Goal: Information Seeking & Learning: Learn about a topic

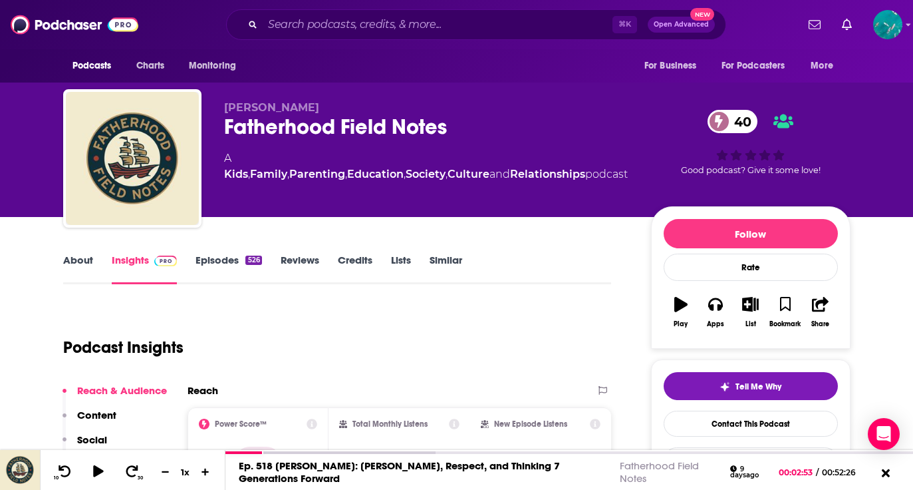
click at [212, 267] on link "Episodes 526" at bounding box center [229, 268] width 66 height 31
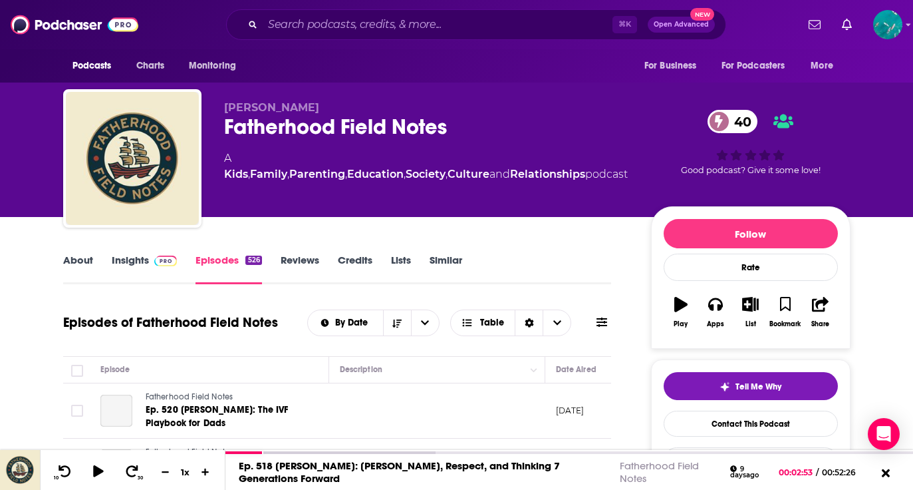
scroll to position [29, 0]
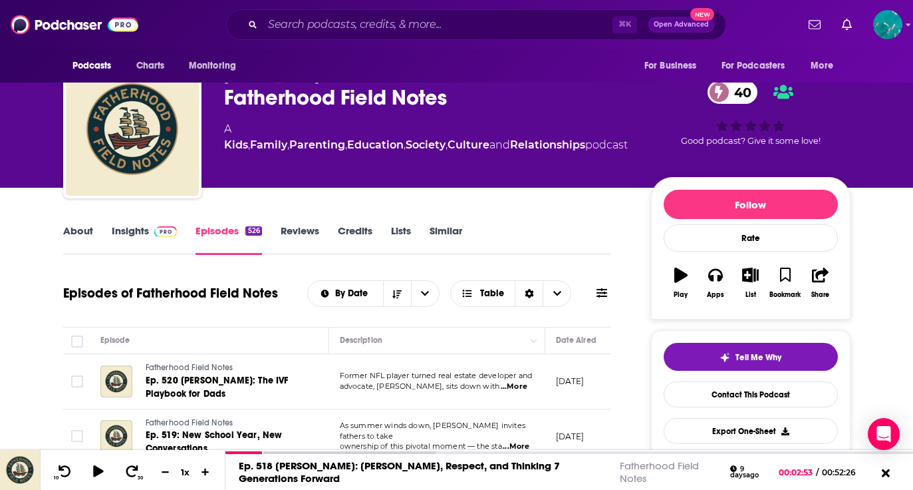
click at [117, 228] on link "Insights" at bounding box center [145, 239] width 66 height 31
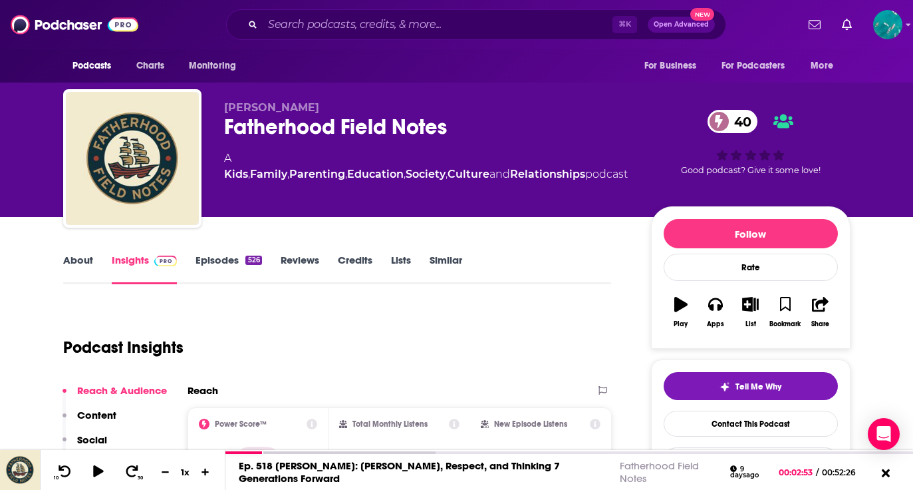
click at [233, 258] on link "Episodes 526" at bounding box center [229, 268] width 66 height 31
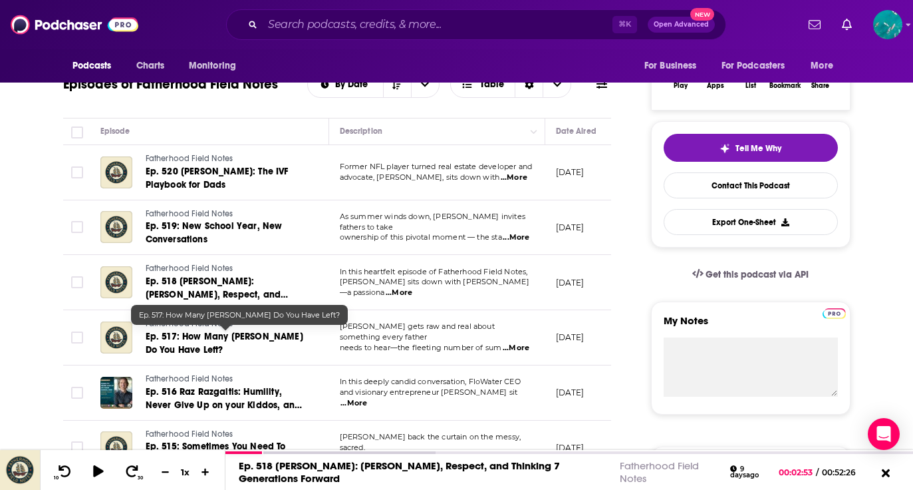
scroll to position [233, 0]
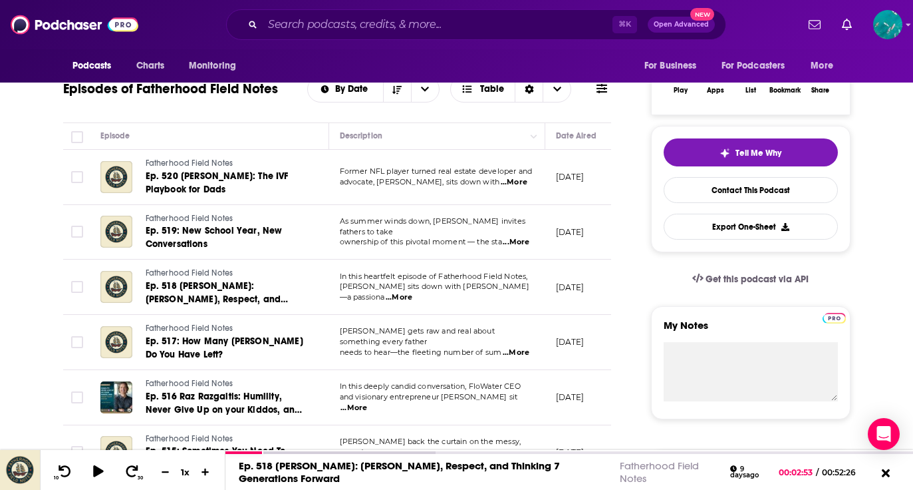
click at [412, 292] on span "...More" at bounding box center [399, 297] width 27 height 11
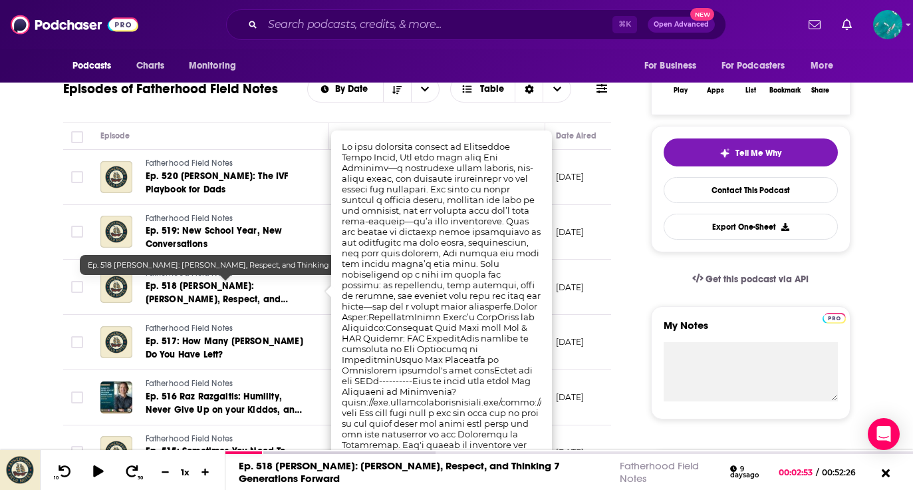
click at [200, 296] on span "Ep. 518 Jaz Yglesias: Manners, Respect, and Thinking 7 Generations Forward" at bounding box center [217, 299] width 143 height 38
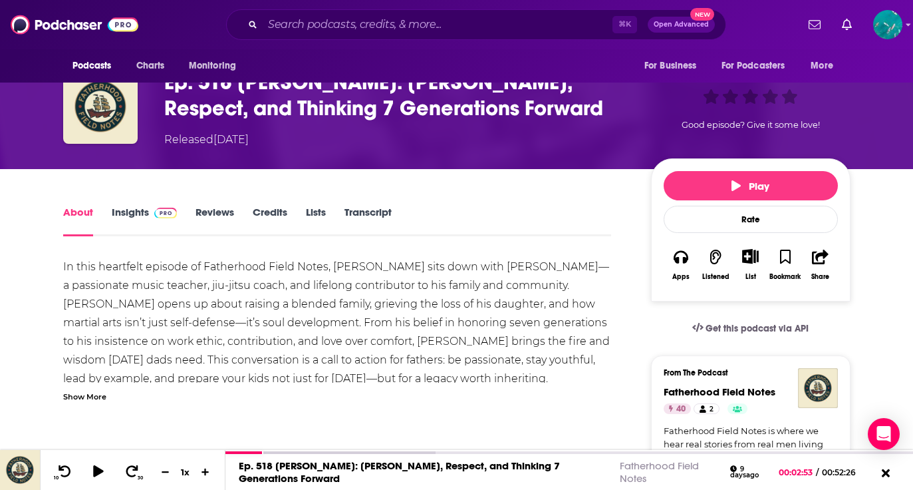
scroll to position [119, 0]
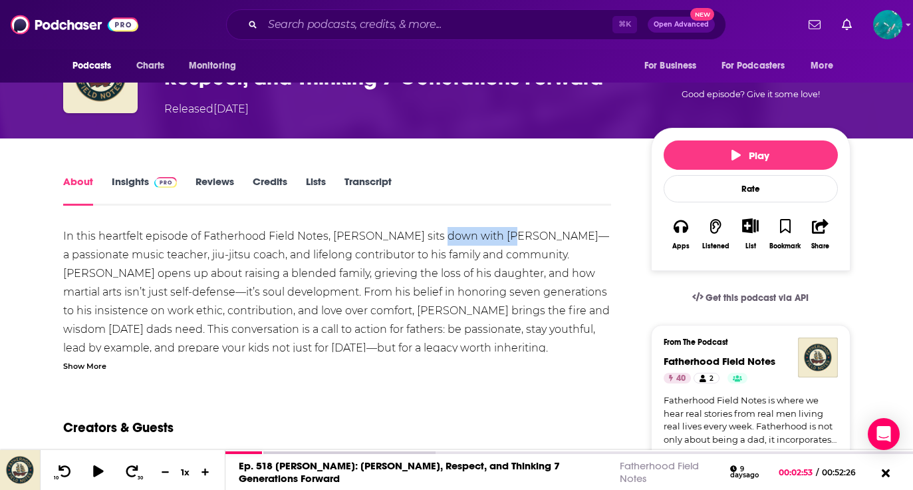
drag, startPoint x: 435, startPoint y: 234, endPoint x: 496, endPoint y: 236, distance: 60.6
copy div "Jaz Yglesias"
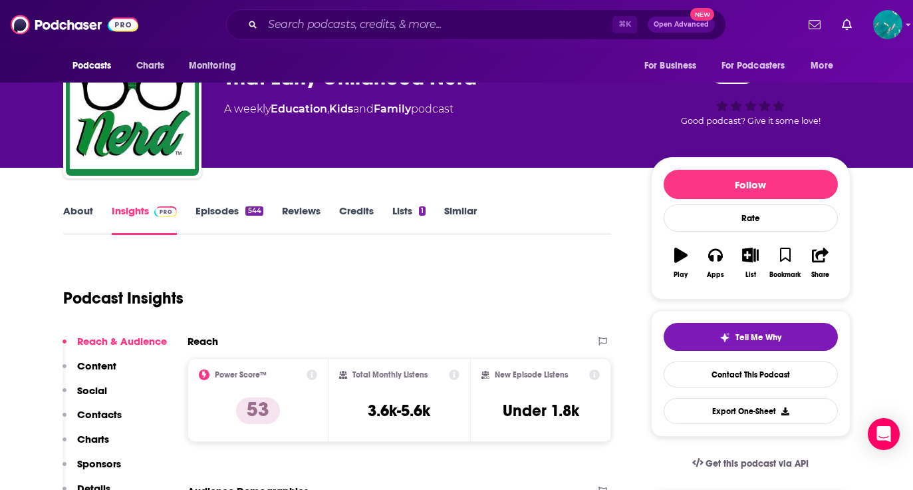
scroll to position [59, 0]
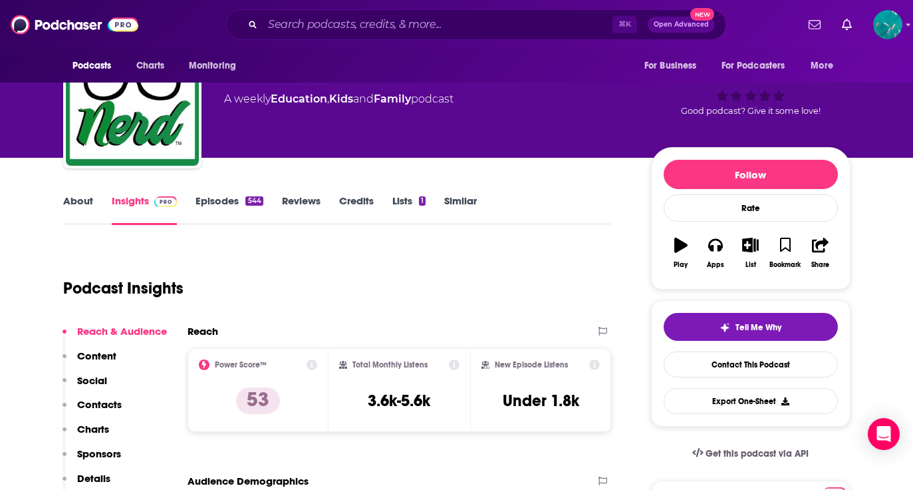
click at [73, 202] on link "About" at bounding box center [78, 209] width 30 height 31
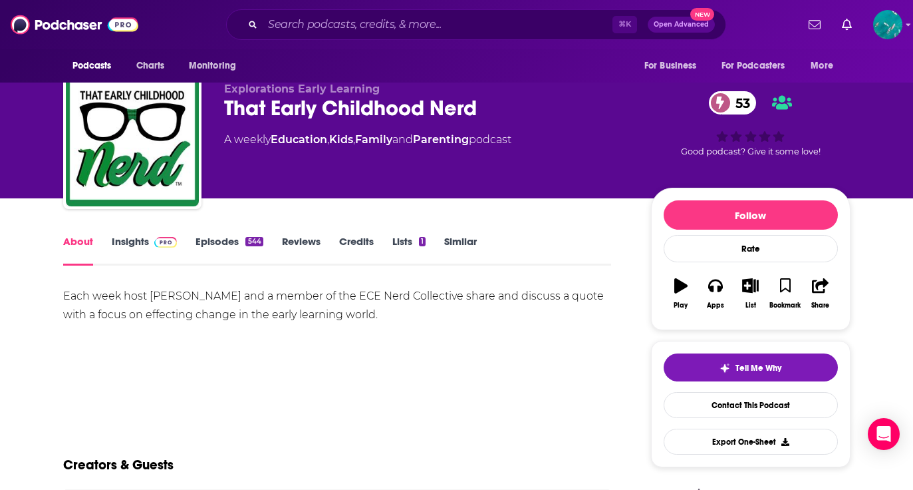
scroll to position [17, 0]
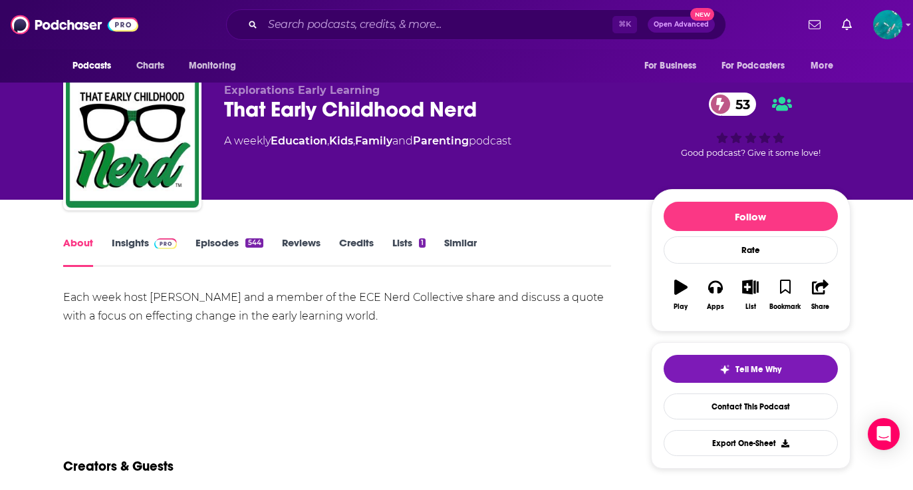
click at [218, 237] on link "Episodes 544" at bounding box center [229, 251] width 67 height 31
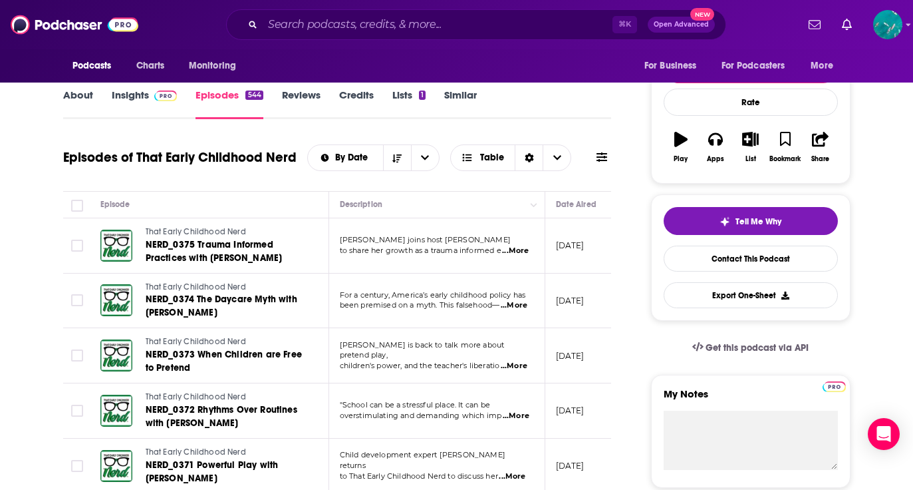
scroll to position [170, 0]
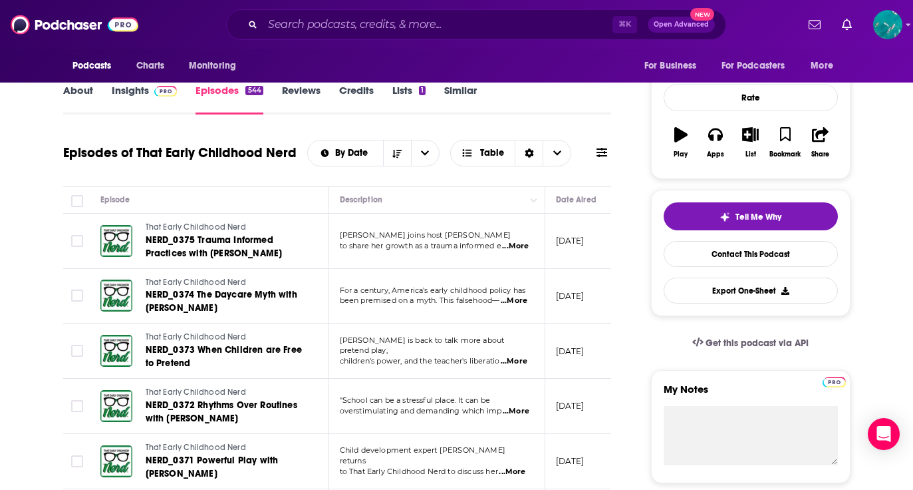
click at [517, 244] on span "...More" at bounding box center [515, 246] width 27 height 11
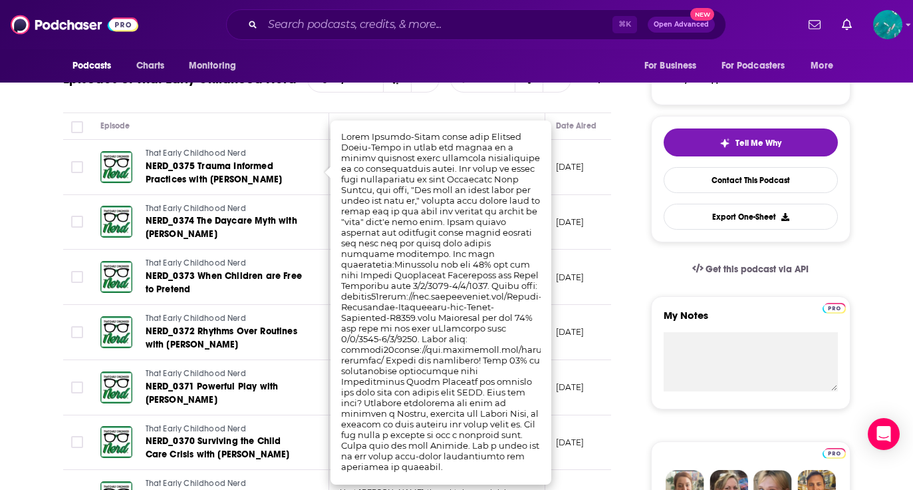
scroll to position [245, 0]
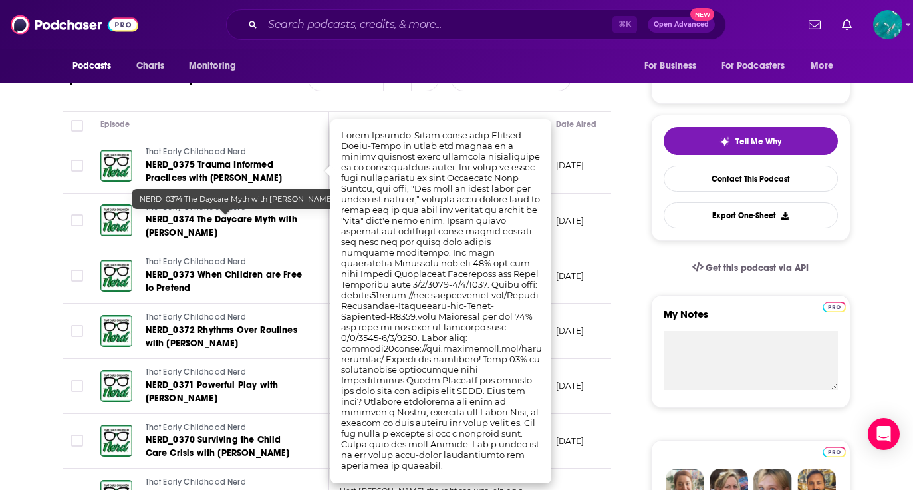
click at [299, 214] on link "NERD_0374 The Daycare Myth with [PERSON_NAME]" at bounding box center [226, 226] width 160 height 27
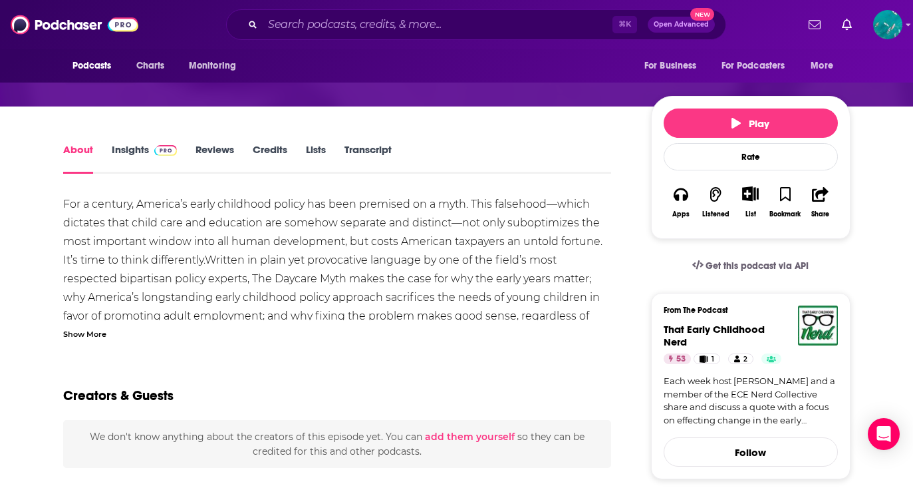
scroll to position [169, 0]
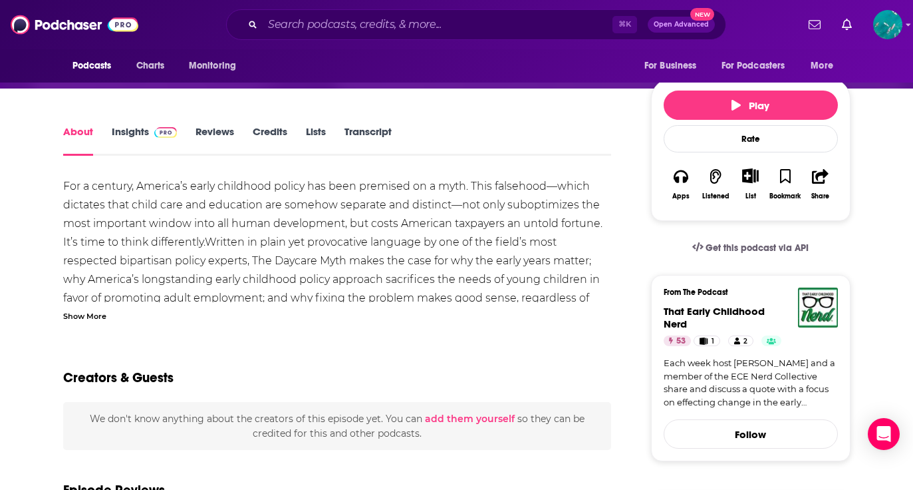
click at [86, 311] on div "Show More" at bounding box center [84, 315] width 43 height 13
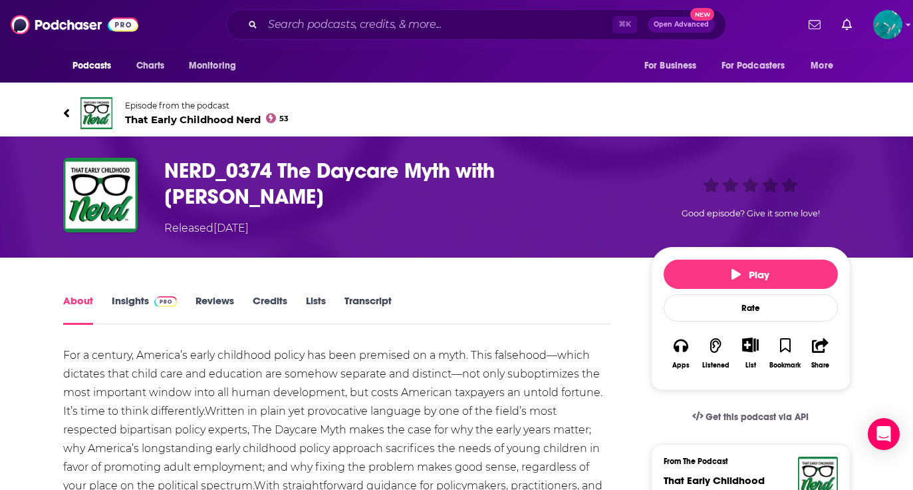
scroll to position [0, 0]
click at [73, 110] on link "Episode from the podcast That Early Childhood Nerd 53" at bounding box center [457, 113] width 788 height 32
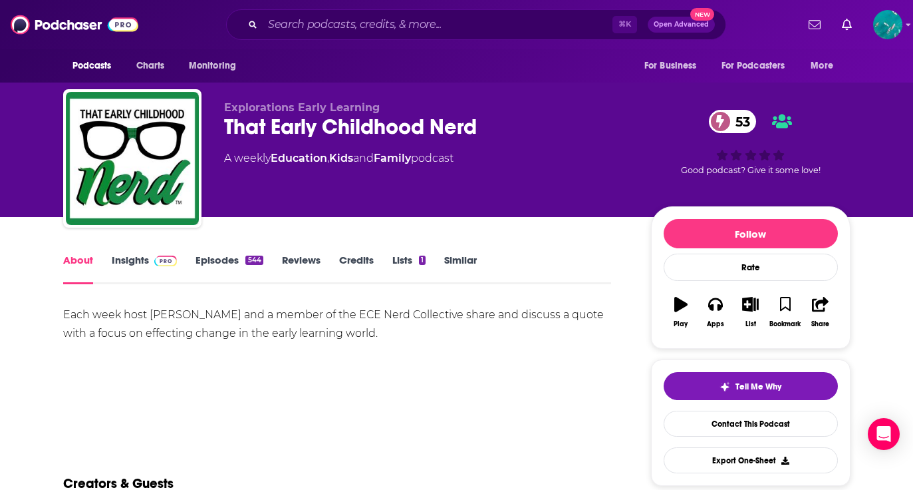
click at [129, 263] on link "Insights" at bounding box center [145, 268] width 66 height 31
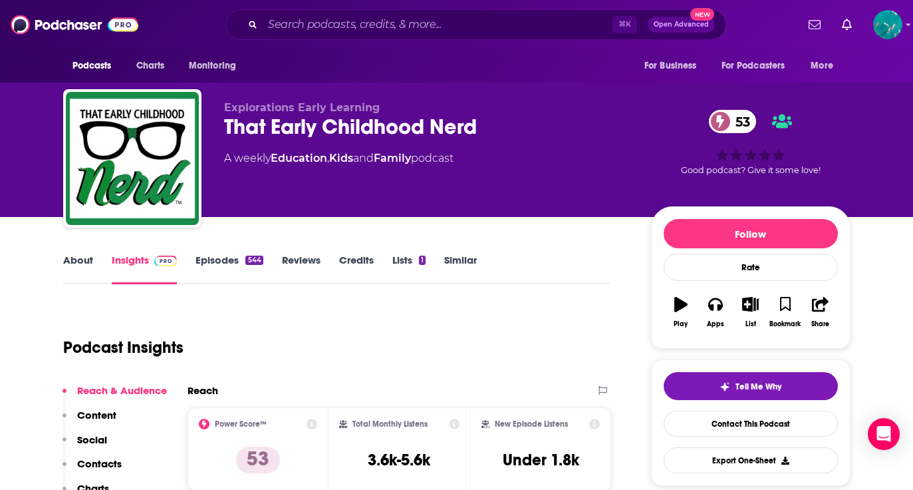
click at [210, 256] on link "Episodes 544" at bounding box center [229, 268] width 67 height 31
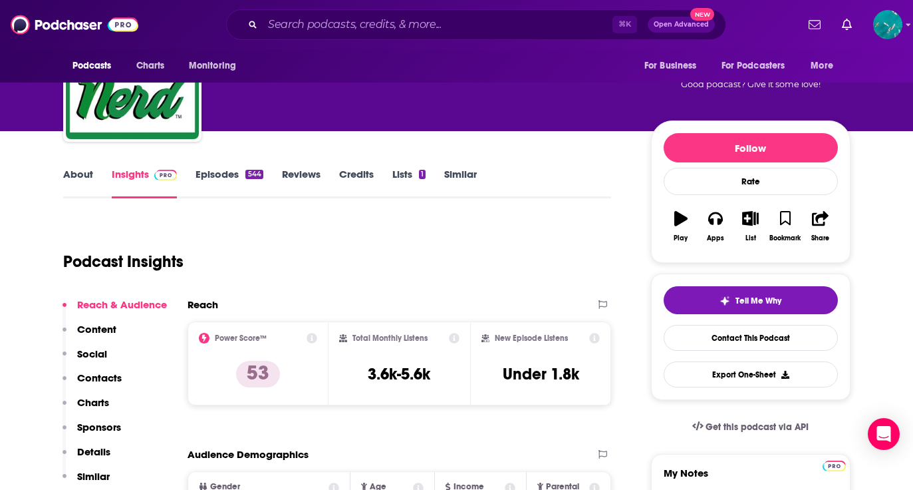
scroll to position [61, 0]
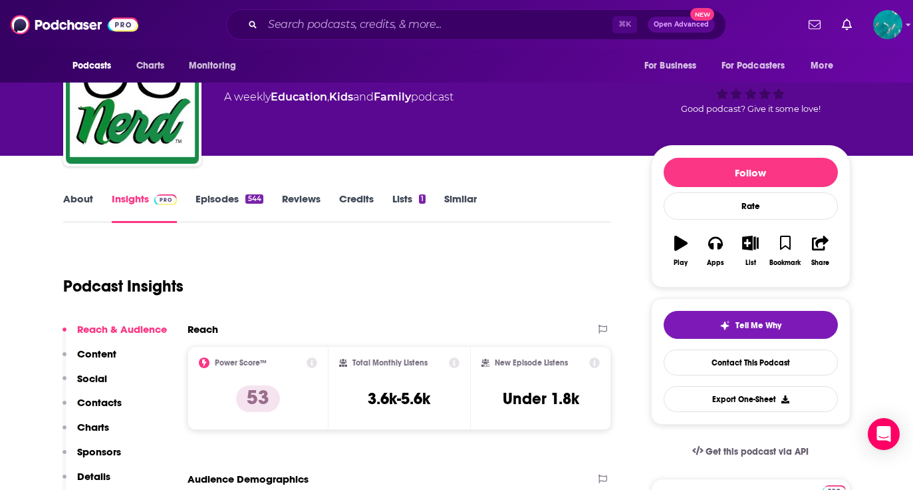
click at [73, 202] on link "About" at bounding box center [78, 207] width 30 height 31
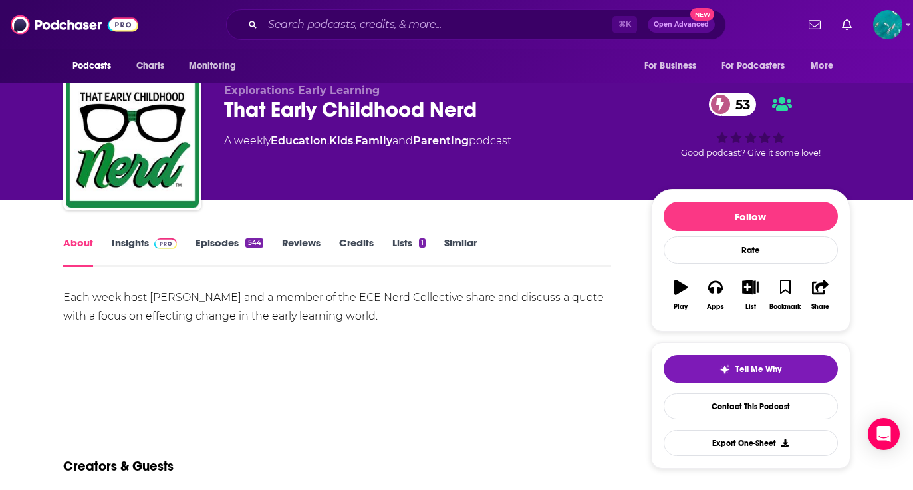
scroll to position [45, 0]
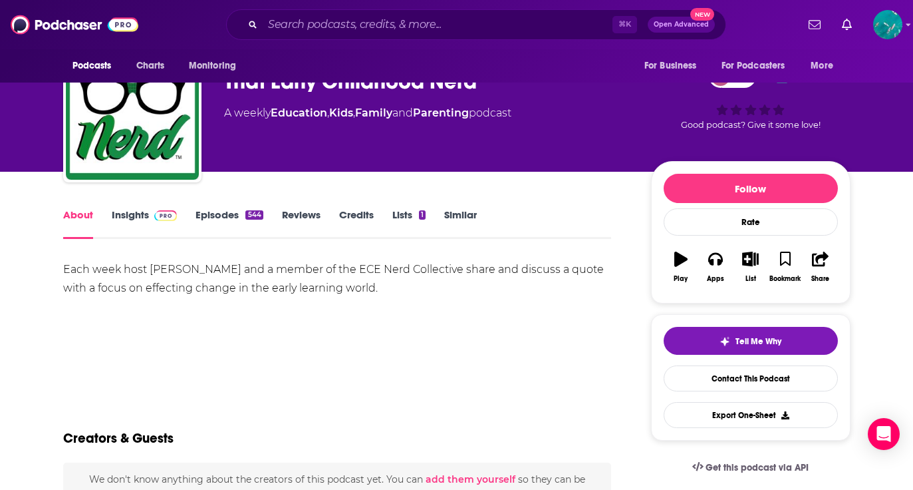
drag, startPoint x: 55, startPoint y: 264, endPoint x: 444, endPoint y: 275, distance: 389.3
copy div "Each week host [PERSON_NAME] and a member of the ECE Nerd Collective share and …"
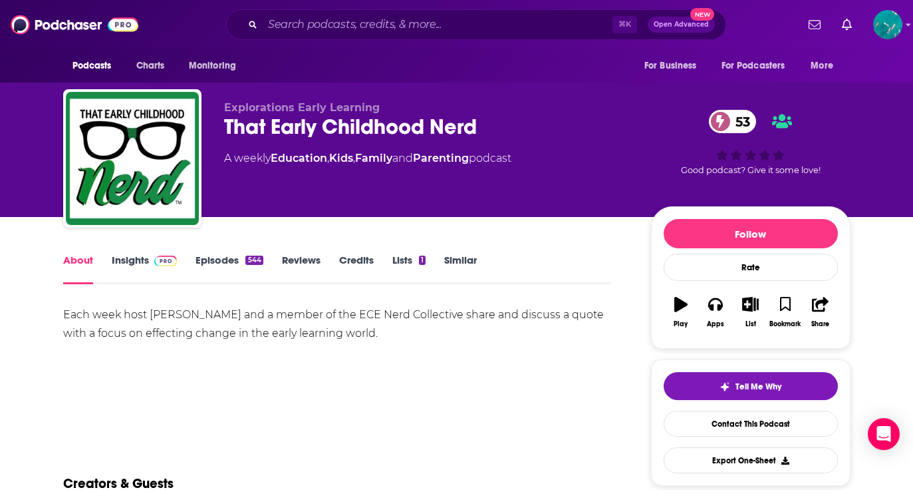
scroll to position [0, 0]
click at [208, 254] on link "Episodes 544" at bounding box center [229, 268] width 67 height 31
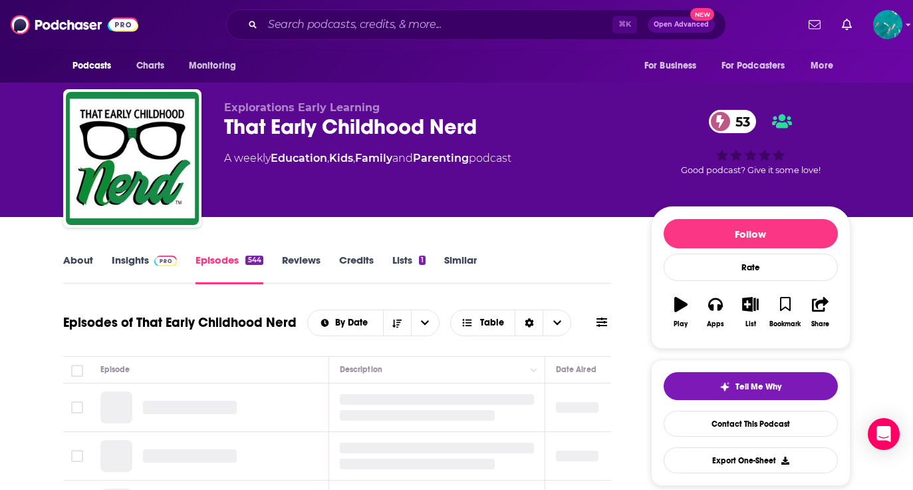
scroll to position [103, 0]
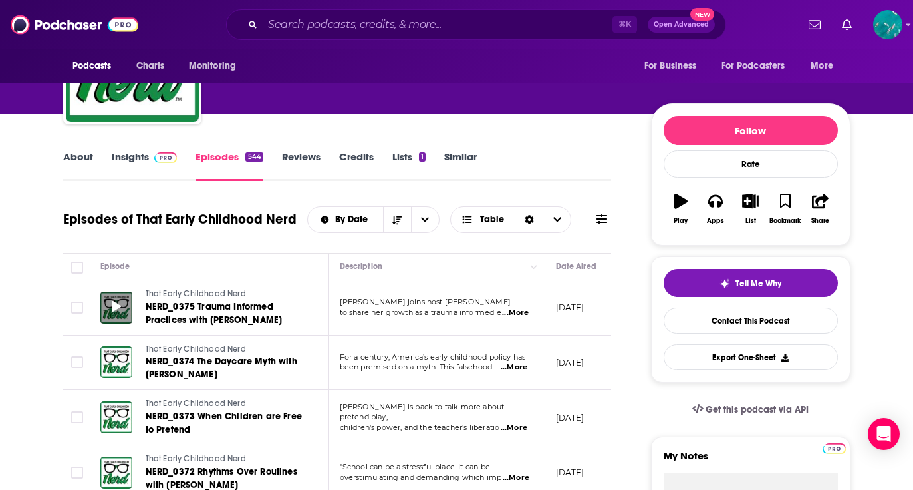
click at [122, 308] on div at bounding box center [116, 307] width 32 height 32
click at [110, 303] on div at bounding box center [116, 307] width 32 height 32
click at [116, 305] on icon at bounding box center [116, 306] width 9 height 11
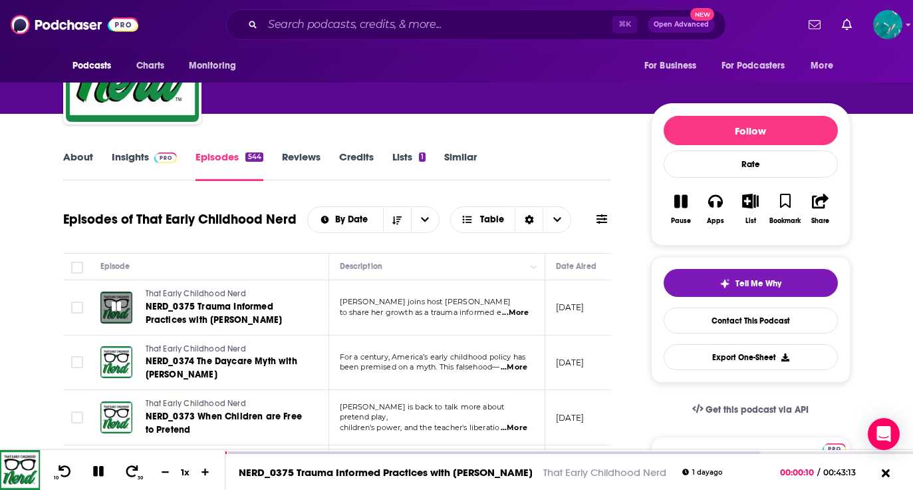
click at [118, 305] on icon at bounding box center [116, 305] width 9 height 9
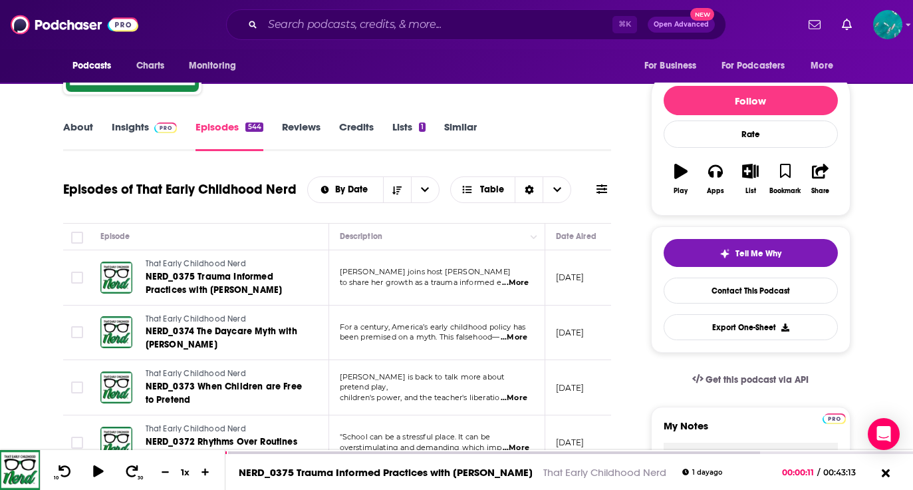
scroll to position [133, 0]
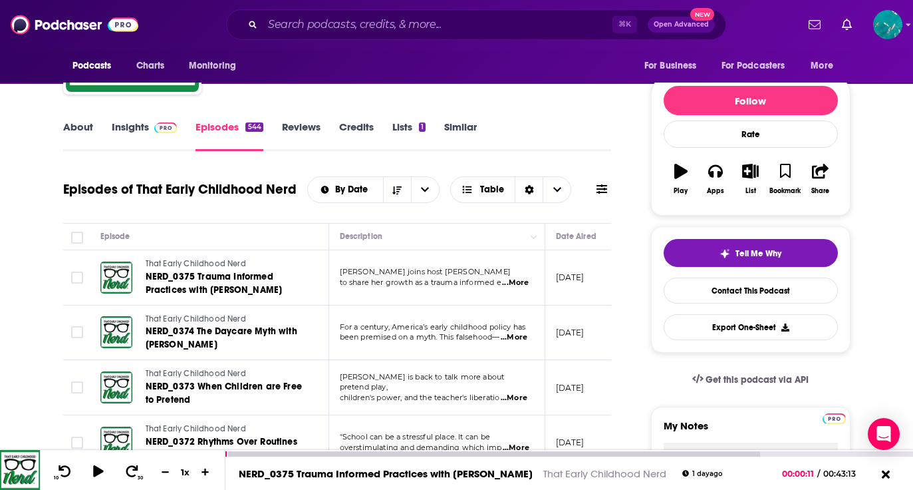
click at [96, 468] on icon at bounding box center [98, 471] width 11 height 12
click at [98, 464] on button at bounding box center [98, 472] width 23 height 17
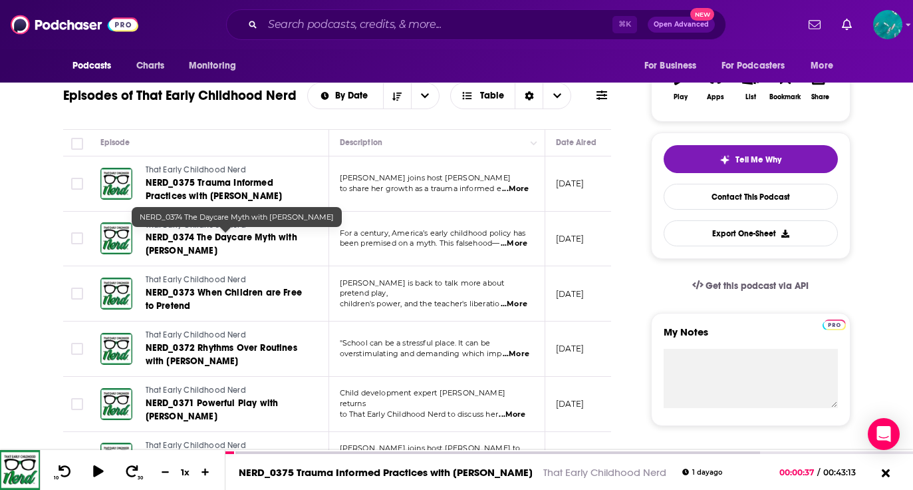
scroll to position [231, 0]
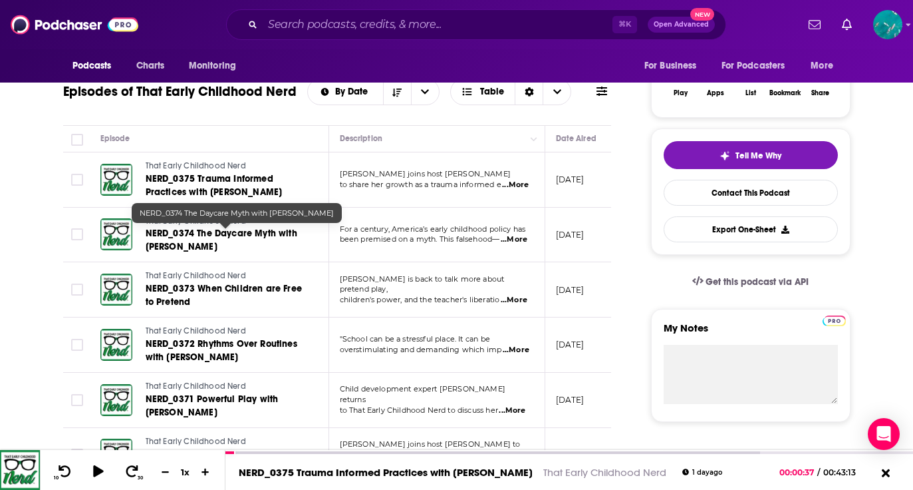
click at [271, 233] on span "NERD_0374 The Daycare Myth with [PERSON_NAME]" at bounding box center [222, 240] width 152 height 25
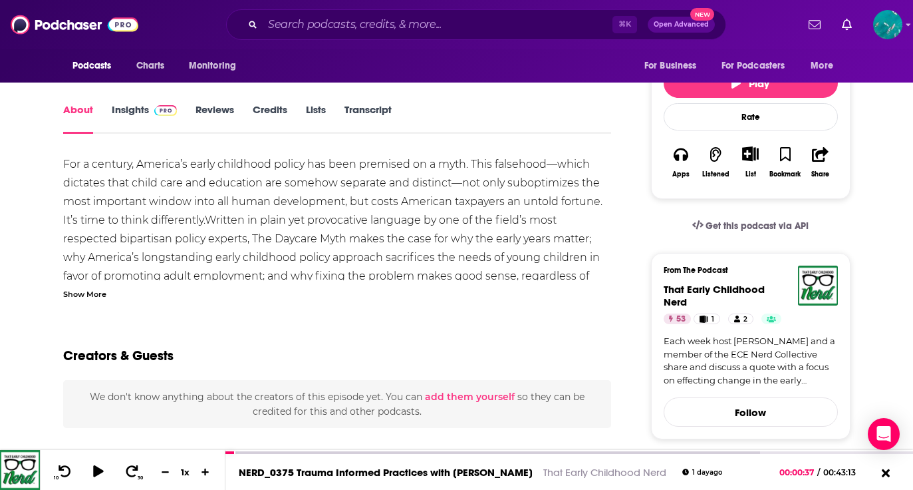
scroll to position [195, 0]
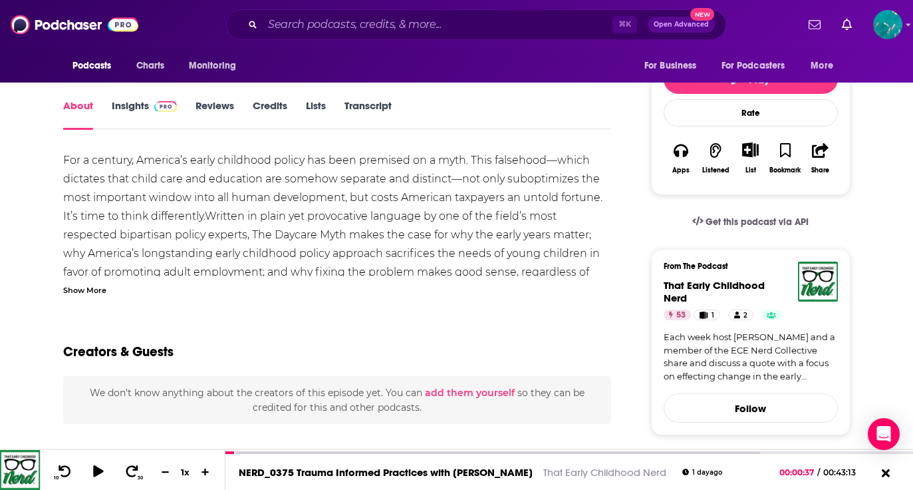
click at [75, 283] on div "Show More" at bounding box center [84, 289] width 43 height 13
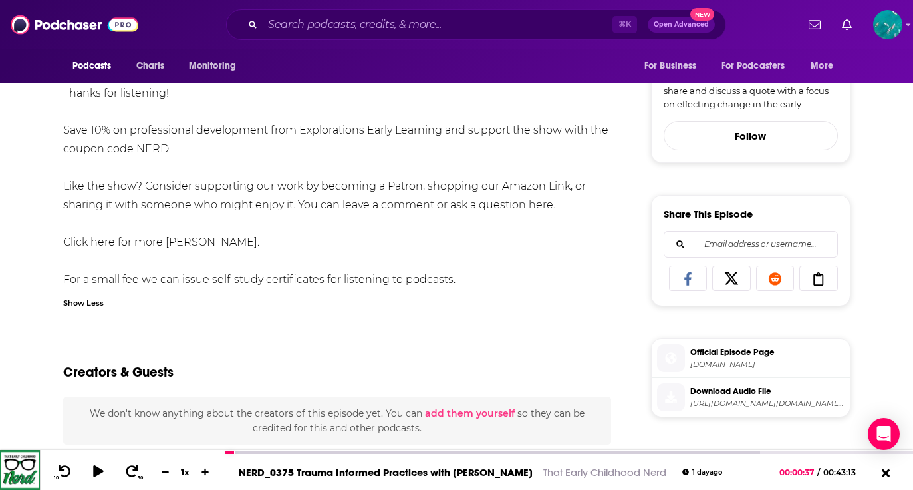
scroll to position [468, 0]
click at [100, 238] on div "For a century, America’s early childhood policy has been premised on a myth. Th…" at bounding box center [337, 83] width 549 height 410
click at [152, 236] on div "For a century, America’s early childhood policy has been premised on a myth. Th…" at bounding box center [337, 83] width 549 height 410
click at [184, 230] on div "For a century, America’s early childhood policy has been premised on a myth. Th…" at bounding box center [337, 83] width 549 height 410
click at [228, 297] on div "Show Less" at bounding box center [337, 301] width 549 height 13
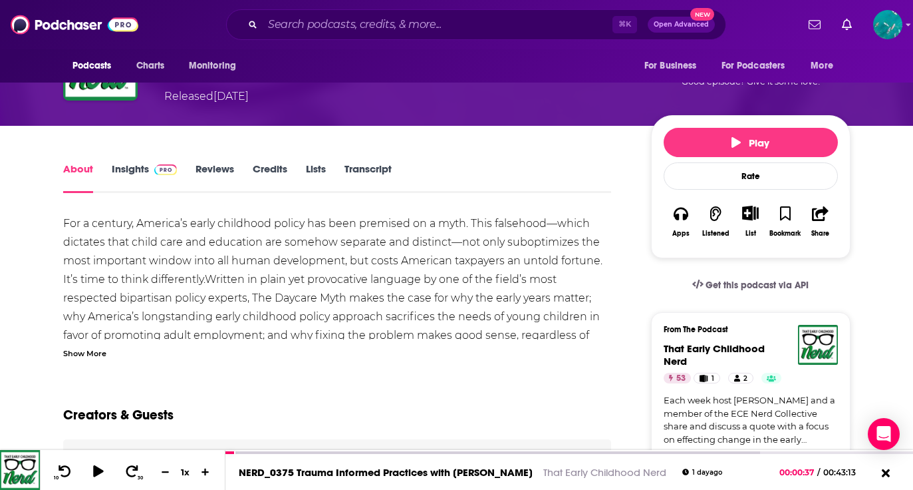
scroll to position [130, 0]
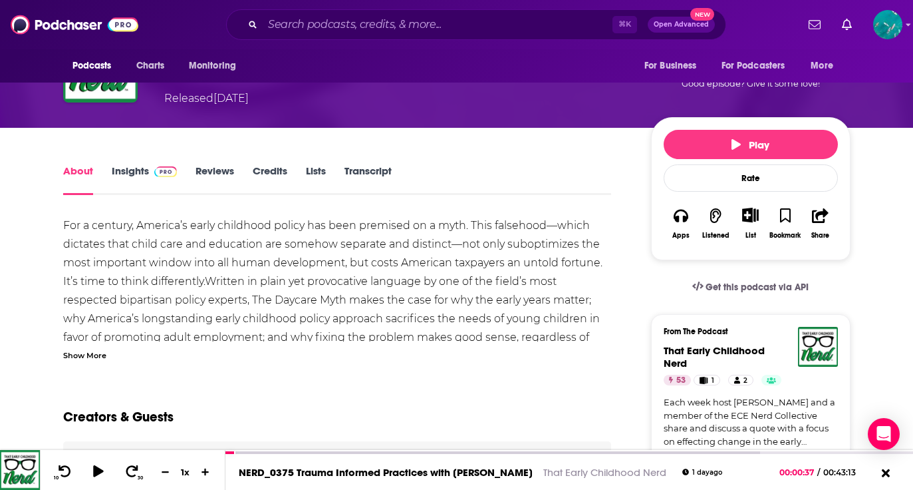
click at [92, 351] on div "Show More" at bounding box center [84, 354] width 43 height 13
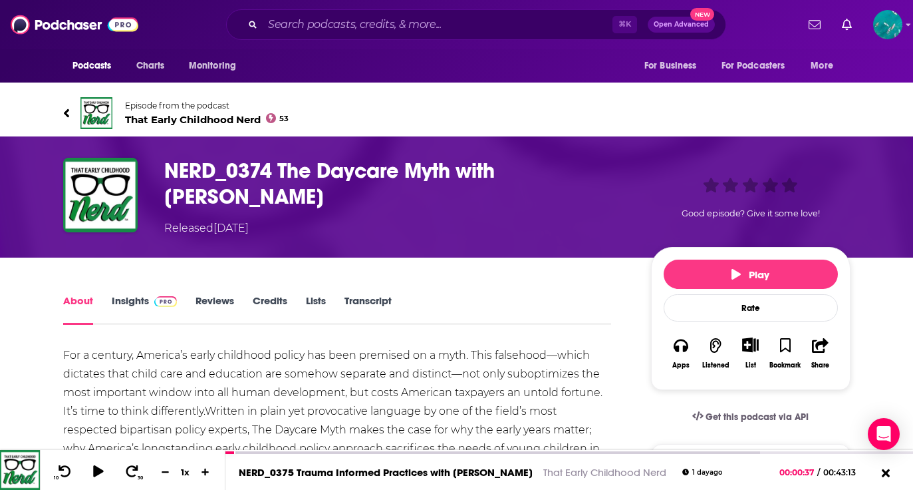
scroll to position [0, 0]
click at [131, 299] on link "Insights" at bounding box center [145, 309] width 66 height 31
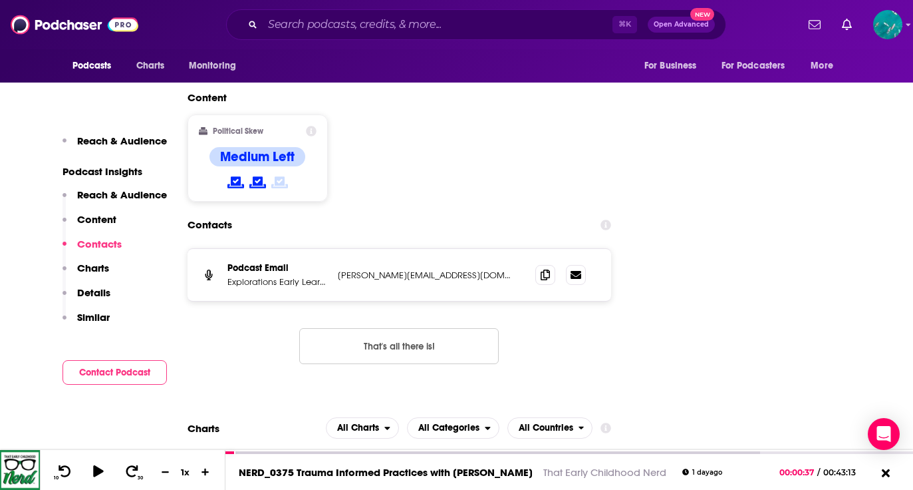
scroll to position [1346, 0]
